Goal: Information Seeking & Learning: Learn about a topic

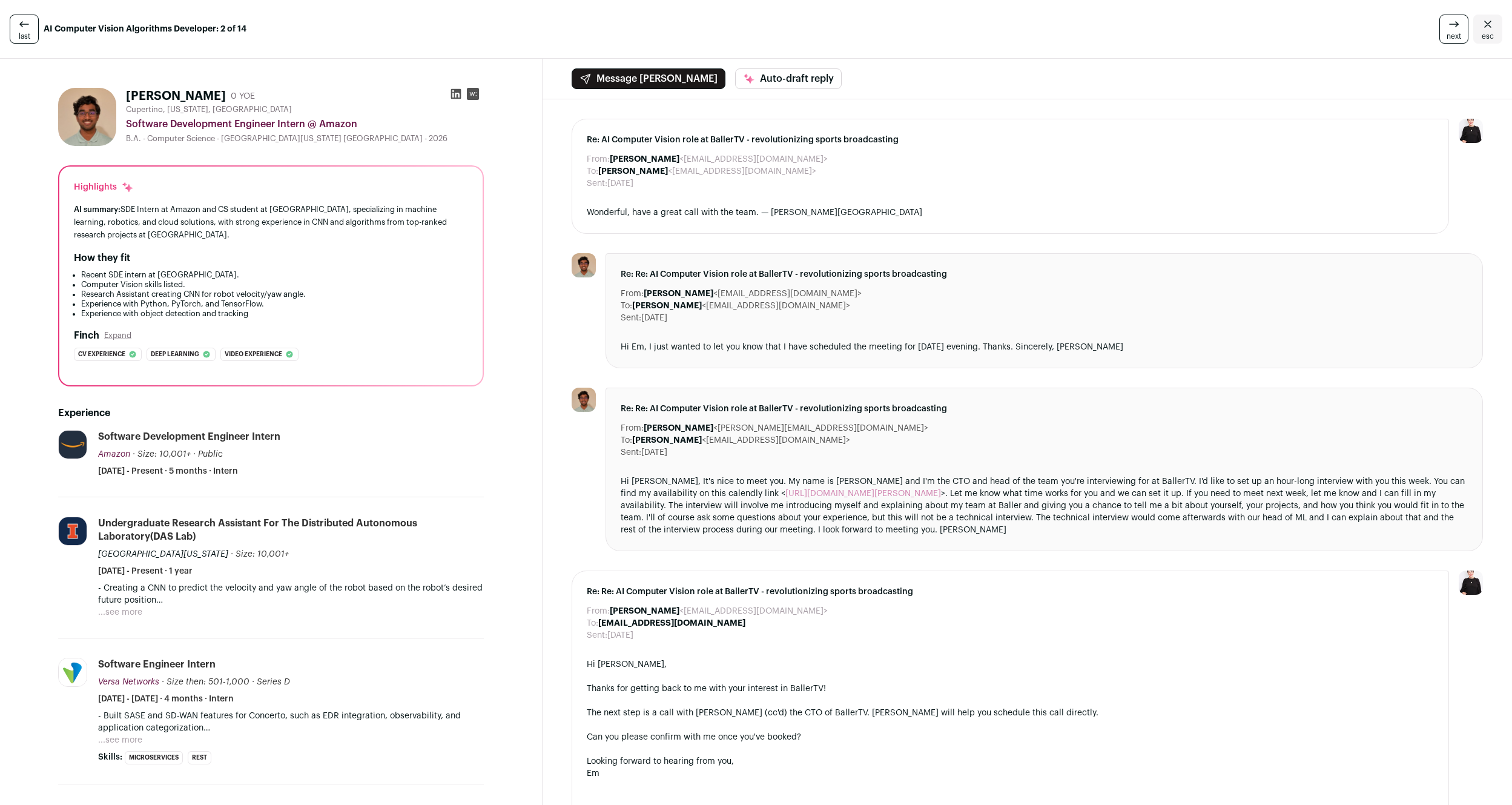
scroll to position [275, 0]
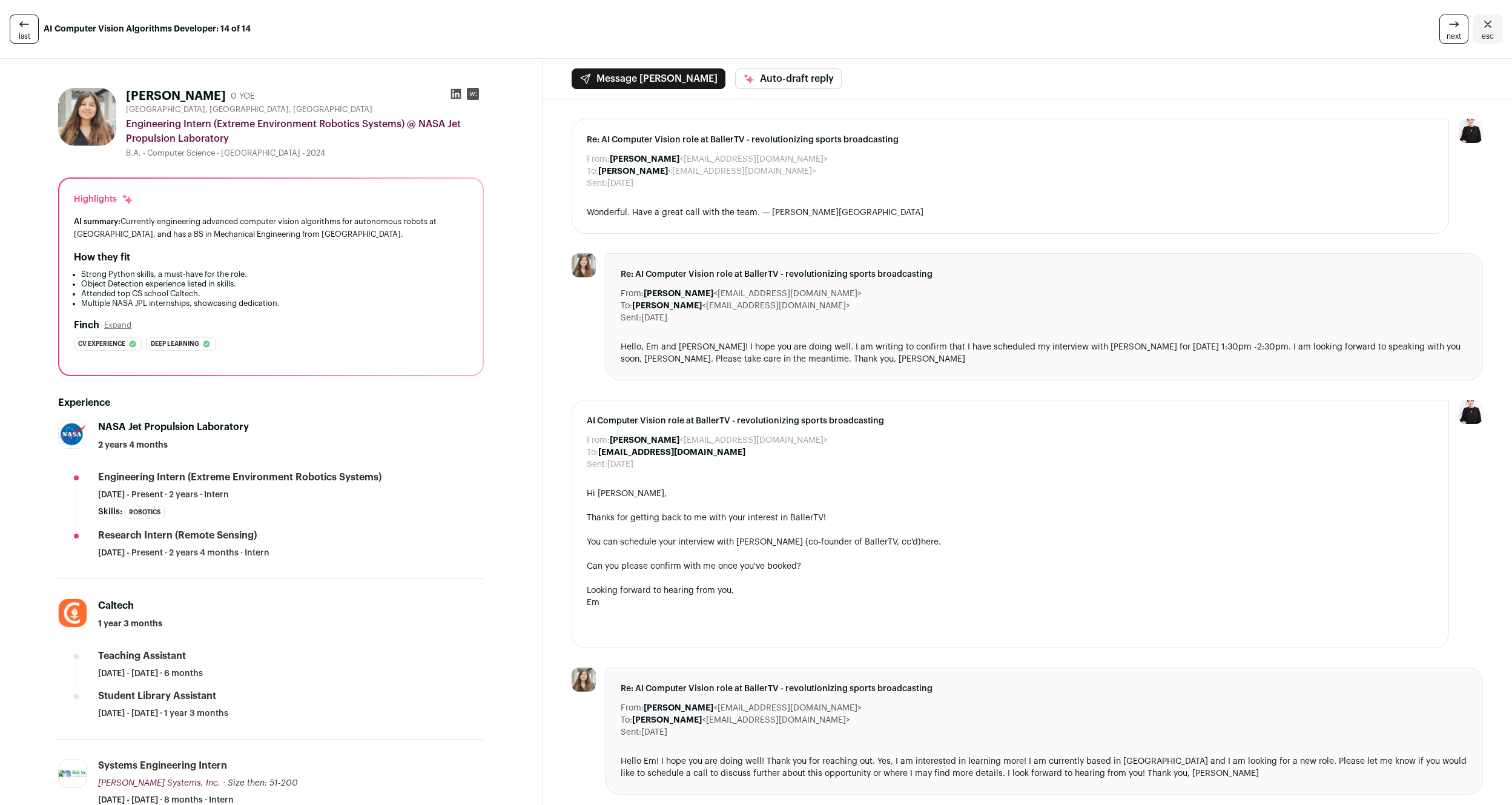
drag, startPoint x: 255, startPoint y: 458, endPoint x: 279, endPoint y: 445, distance: 27.3
click at [279, 445] on li "NASA Jet Propulsion Laboratory 2 years 4 months Engineering Intern (Extreme Env…" at bounding box center [271, 499] width 426 height 160
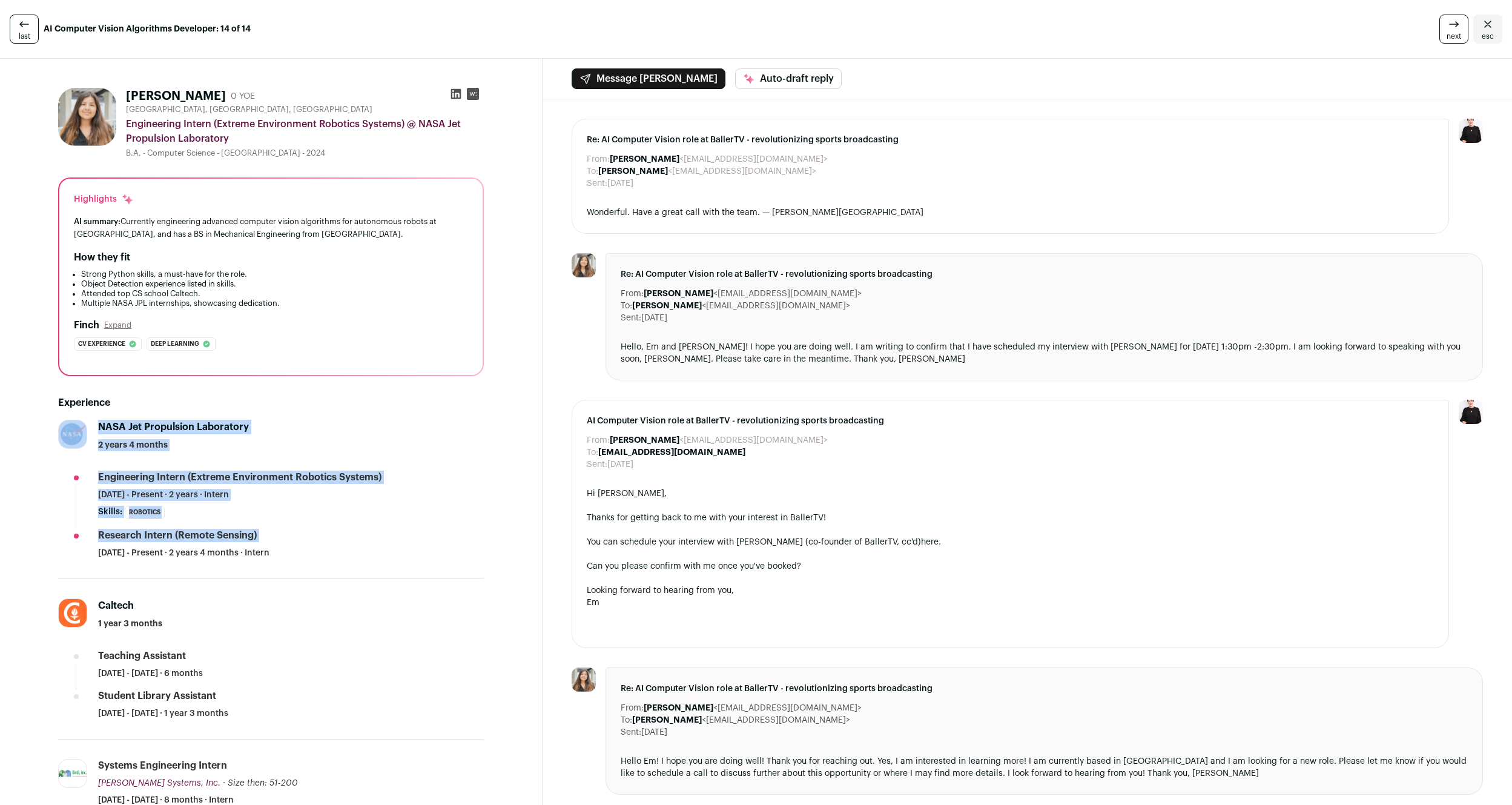
drag, startPoint x: 307, startPoint y: 416, endPoint x: 305, endPoint y: 539, distance: 123.0
click at [305, 539] on div "Experience NASA Jet Propulsion Laboratory 2 years 4 months Engineering Intern (…" at bounding box center [271, 627] width 426 height 502
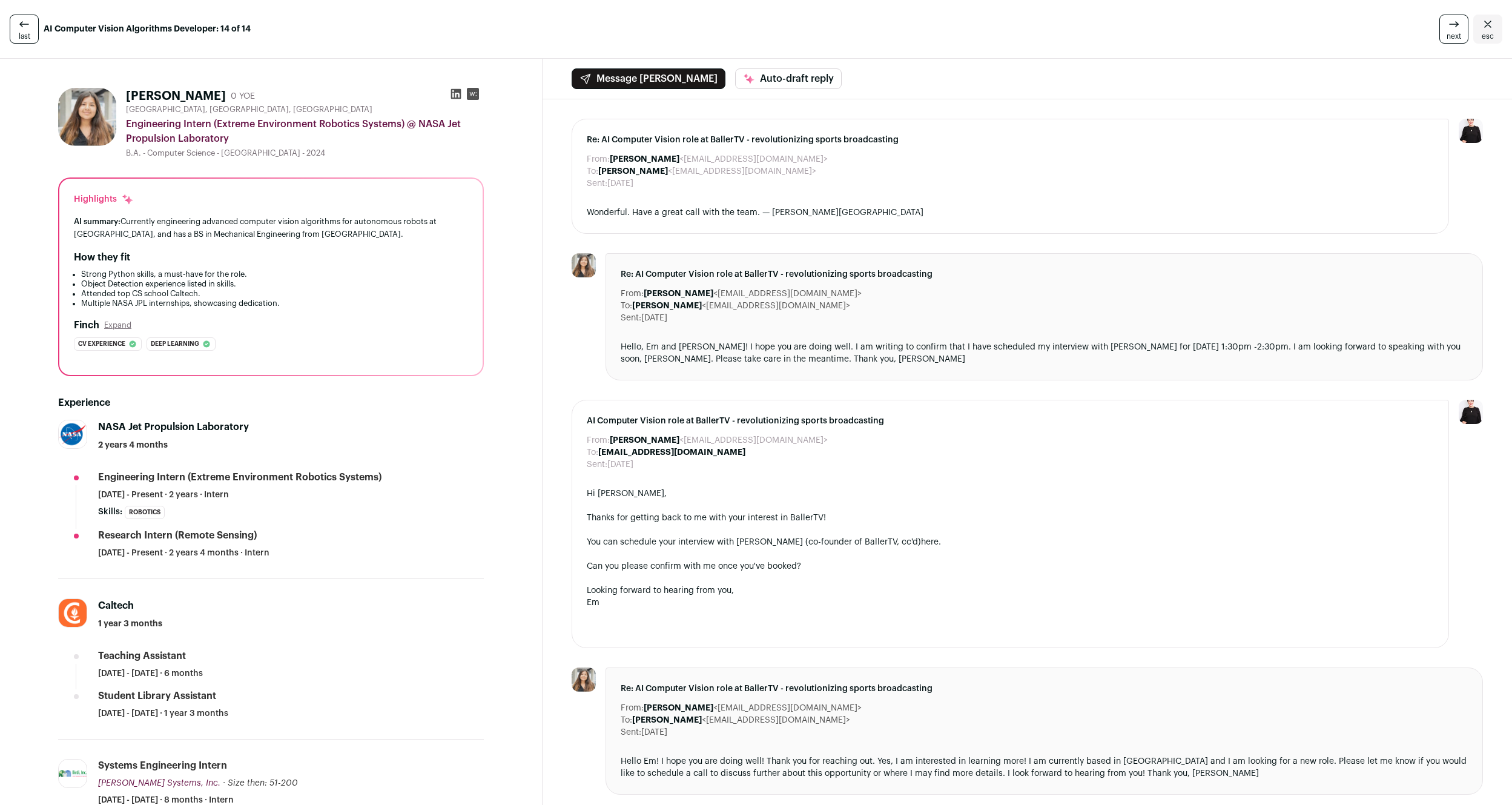
click at [305, 539] on div "Research Intern (Remote Sensing) [DATE] - Present · 2 years 4 months · Intern" at bounding box center [291, 544] width 386 height 31
drag, startPoint x: 327, startPoint y: 419, endPoint x: 358, endPoint y: 421, distance: 31.1
click at [358, 421] on div "Experience NASA Jet Propulsion Laboratory 2 years 4 months Engineering Intern (…" at bounding box center [271, 627] width 426 height 502
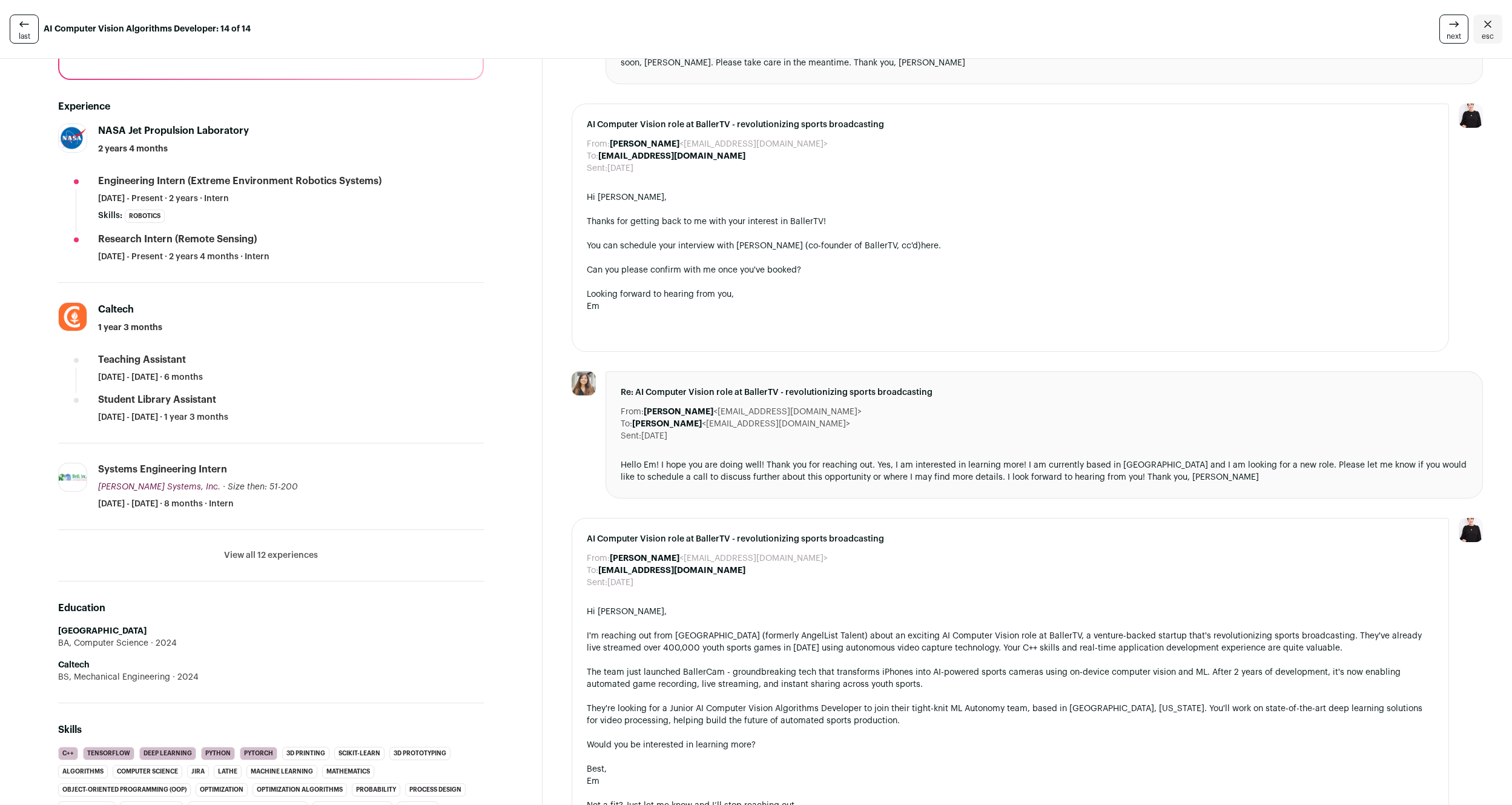
scroll to position [371, 0]
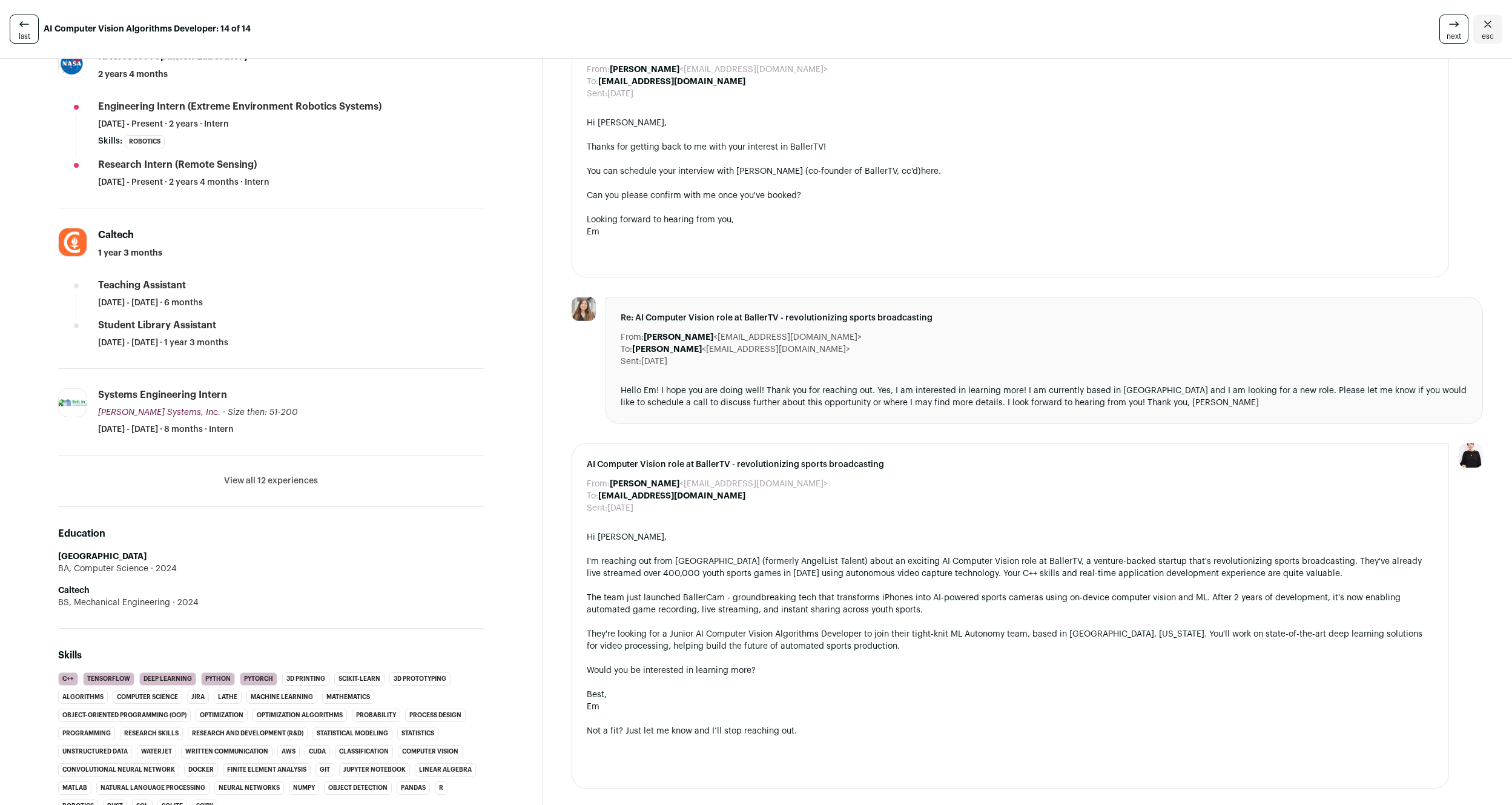
click at [278, 483] on button "View all 12 experiences" at bounding box center [271, 480] width 94 height 12
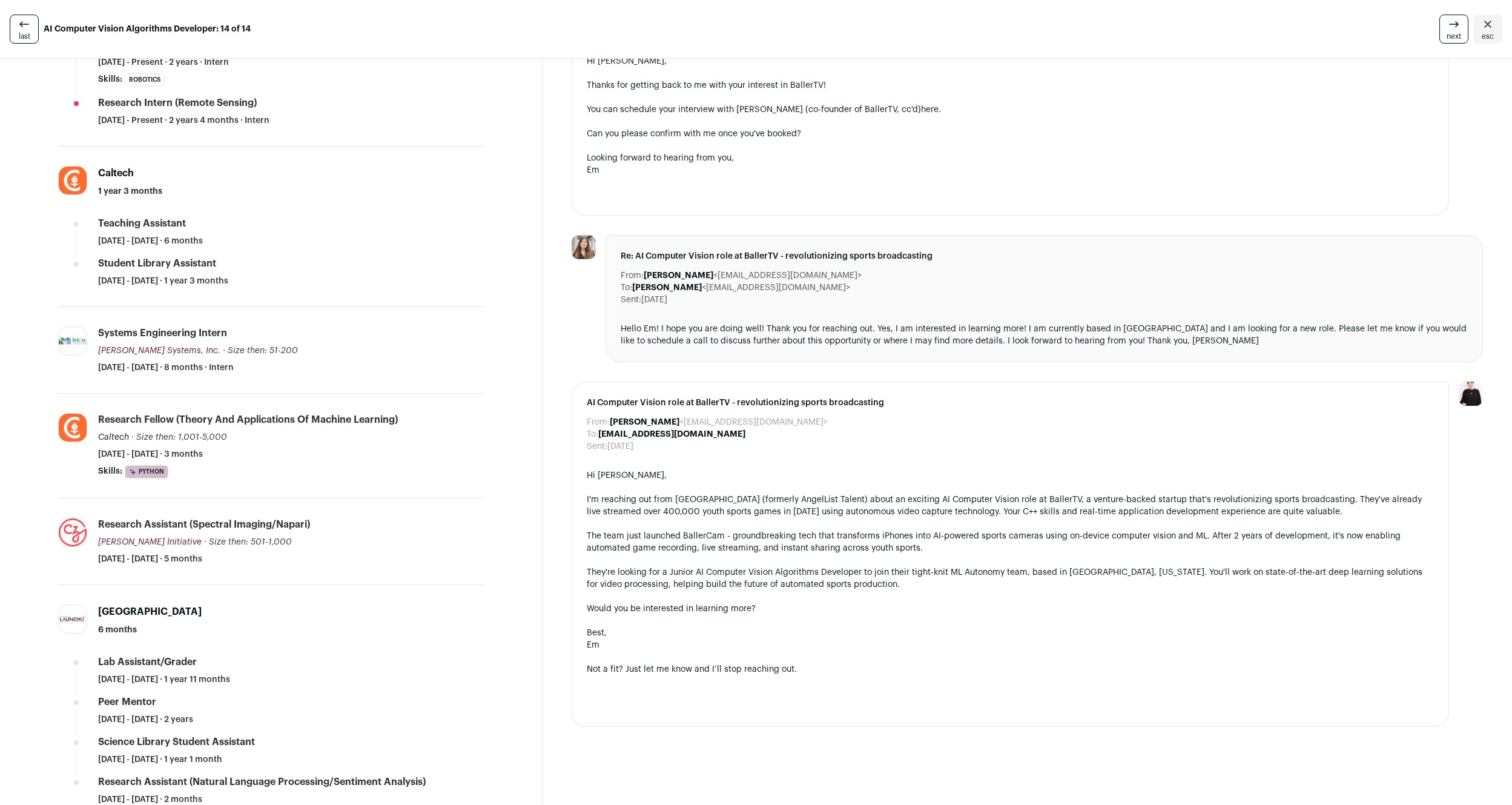
scroll to position [0, 0]
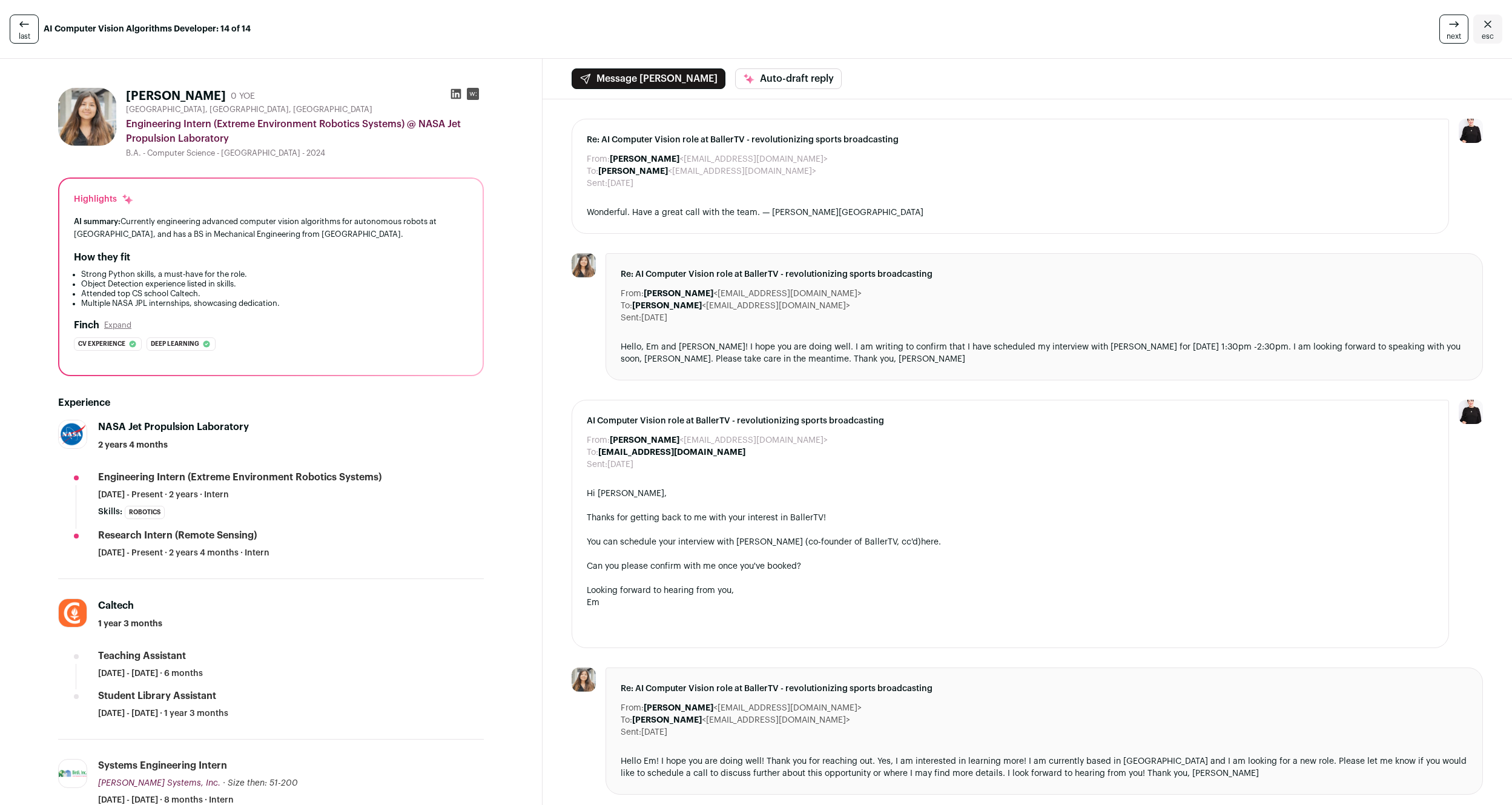
click at [116, 327] on button "Expand" at bounding box center [117, 325] width 27 height 10
